Goal: Transaction & Acquisition: Purchase product/service

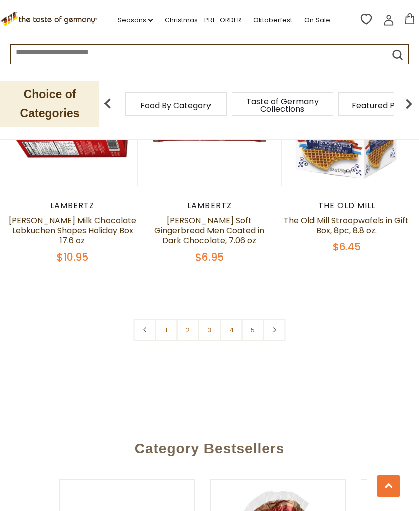
scroll to position [2949, 0]
click at [285, 318] on link at bounding box center [274, 329] width 23 height 23
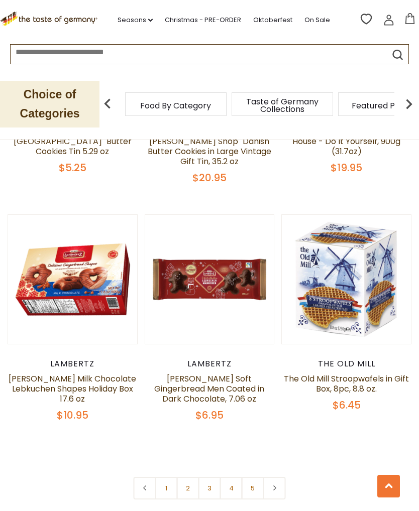
scroll to position [2791, 0]
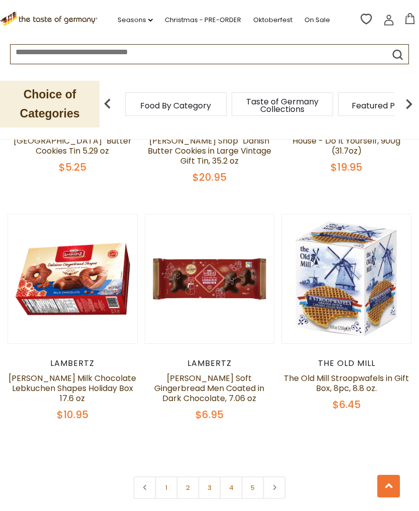
click at [281, 477] on link at bounding box center [274, 488] width 23 height 23
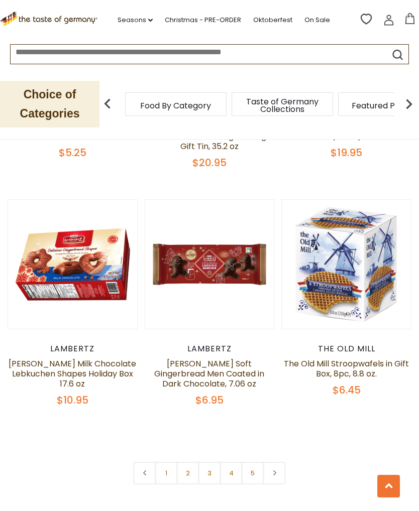
scroll to position [2838, 0]
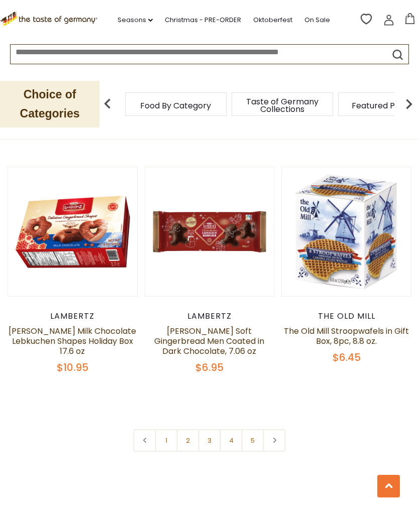
click at [253, 429] on link "5" at bounding box center [253, 440] width 23 height 23
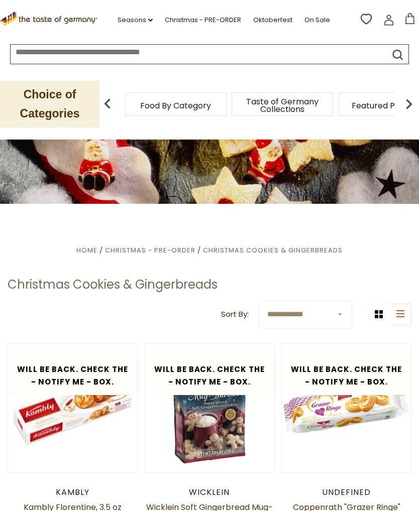
scroll to position [0, 0]
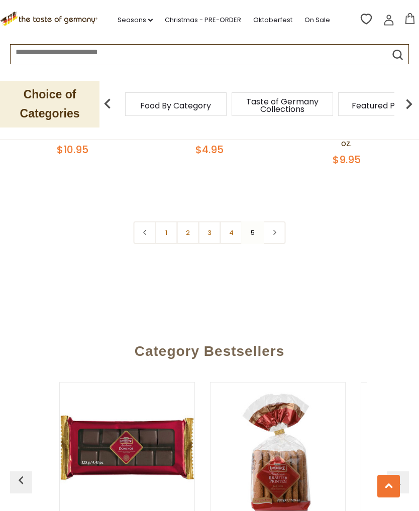
click at [231, 226] on link "4" at bounding box center [231, 232] width 23 height 23
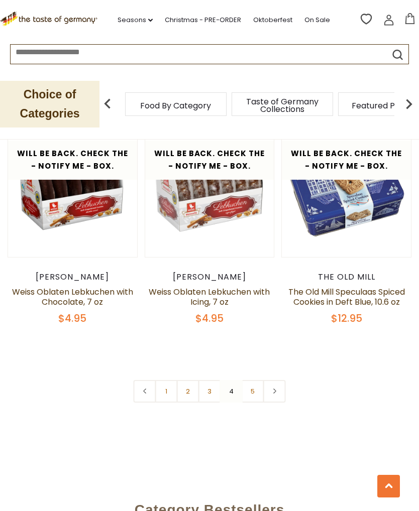
scroll to position [2880, 0]
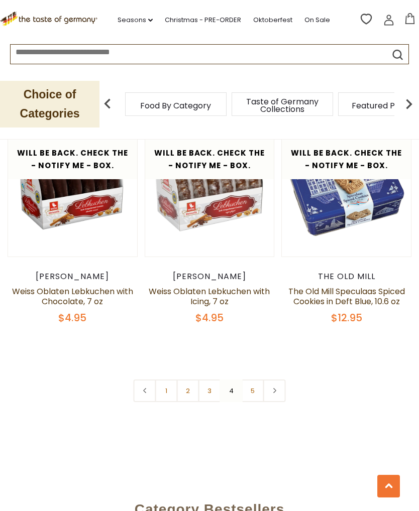
click at [211, 384] on link "3" at bounding box center [209, 391] width 23 height 23
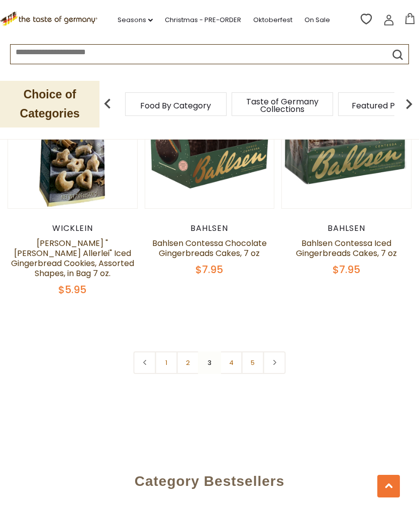
scroll to position [3021, 0]
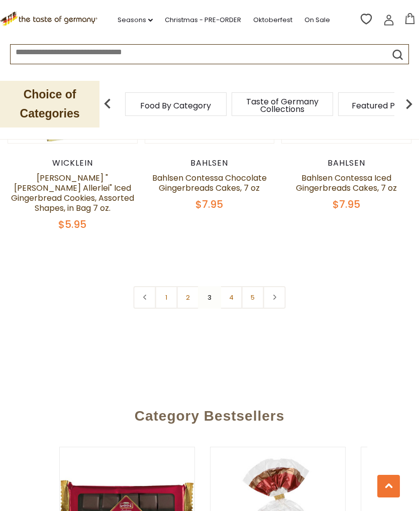
click at [190, 286] on link "2" at bounding box center [188, 297] width 23 height 23
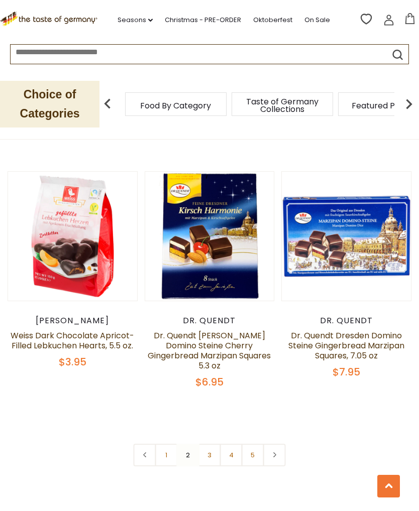
scroll to position [2907, 0]
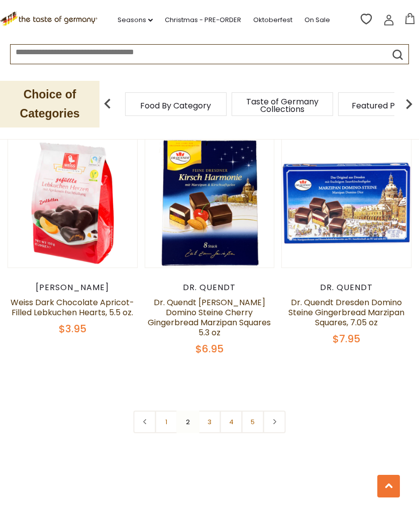
click at [169, 411] on link "1" at bounding box center [166, 422] width 23 height 23
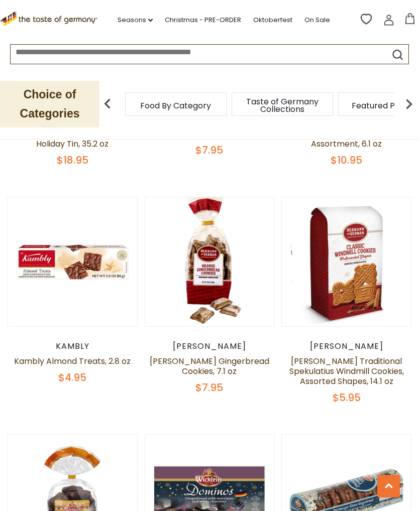
scroll to position [1144, 0]
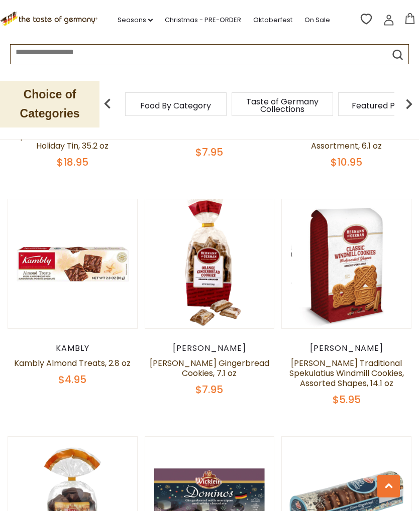
click at [351, 109] on button "Quick View" at bounding box center [346, 97] width 68 height 23
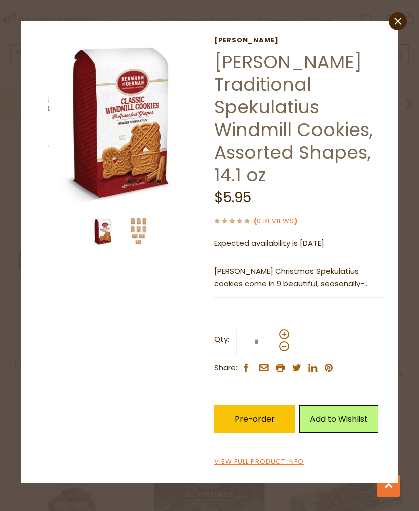
click at [400, 20] on icon "close" at bounding box center [398, 21] width 8 height 8
